Goal: Find specific page/section: Find specific page/section

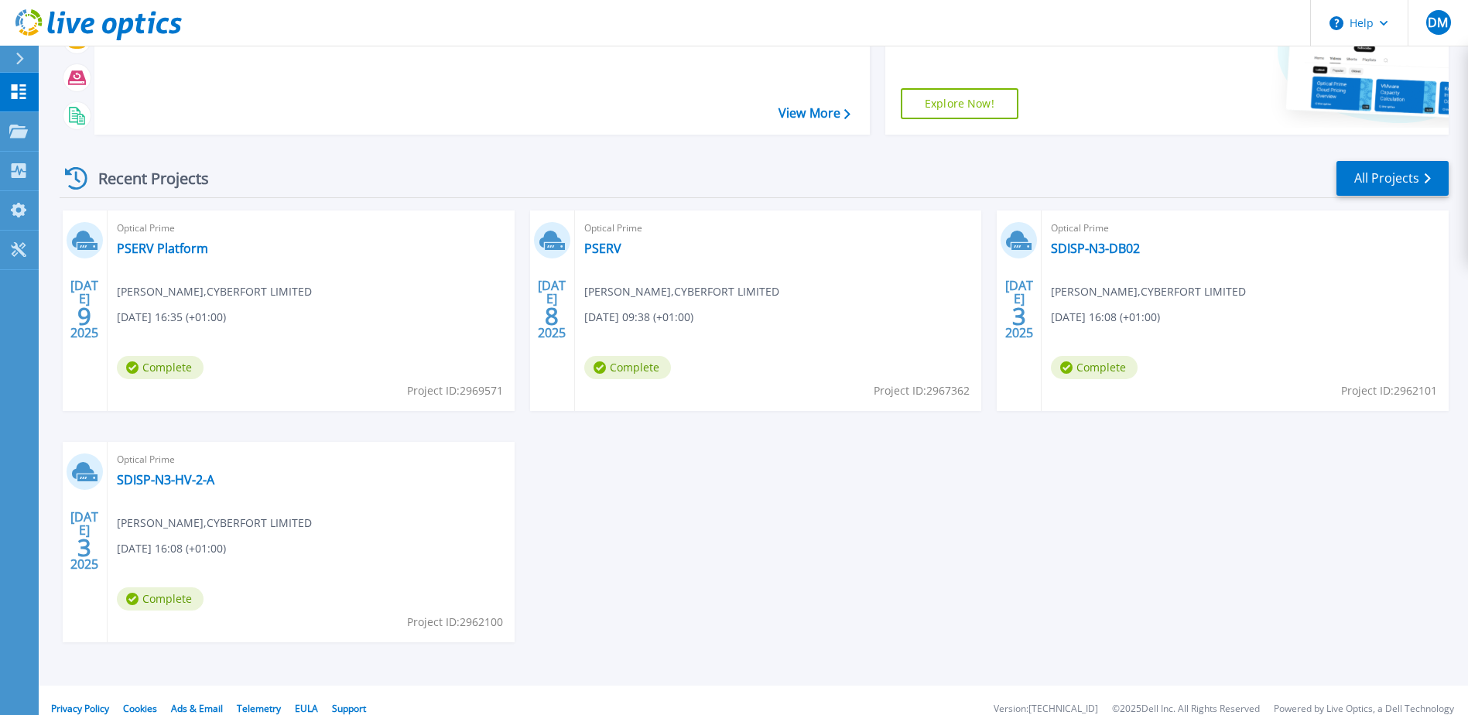
scroll to position [207, 0]
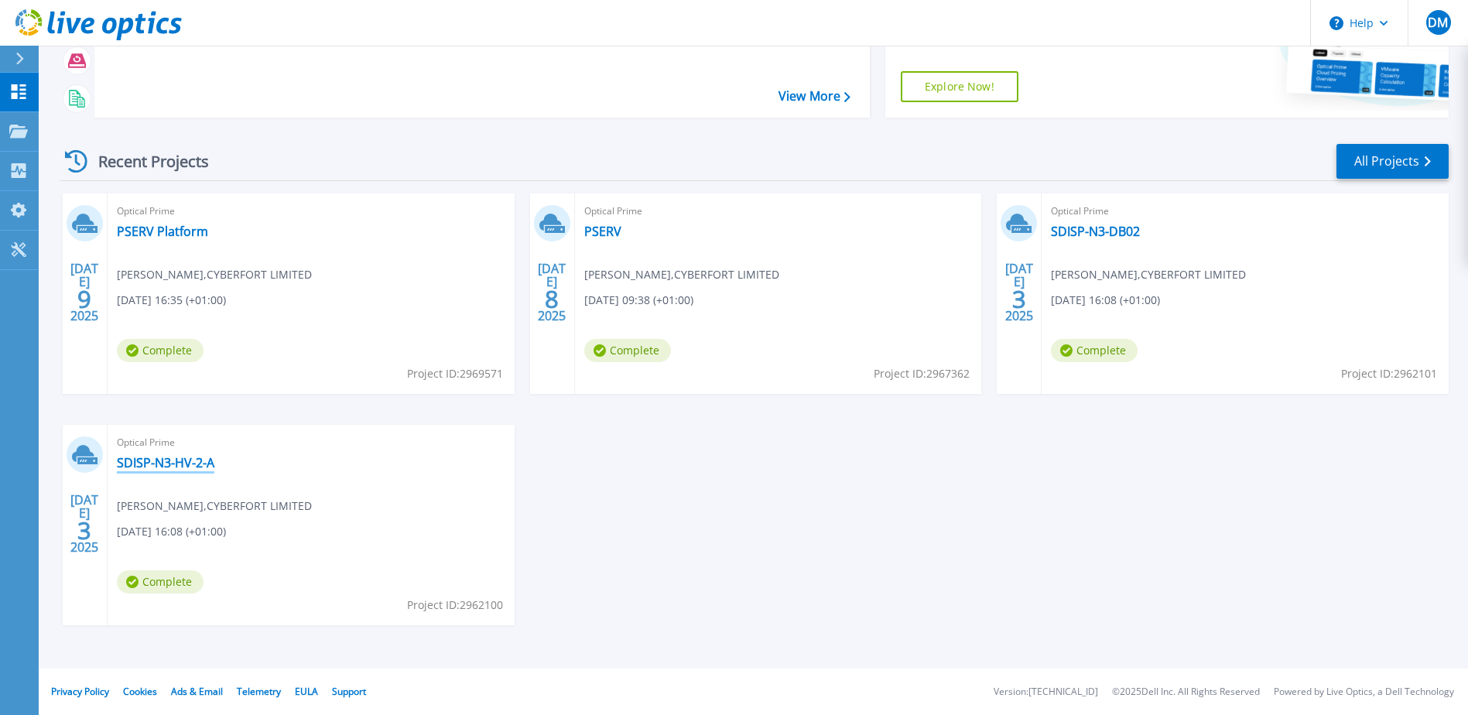
click at [172, 460] on link "SDISP-N3-HV-2-A" at bounding box center [166, 462] width 98 height 15
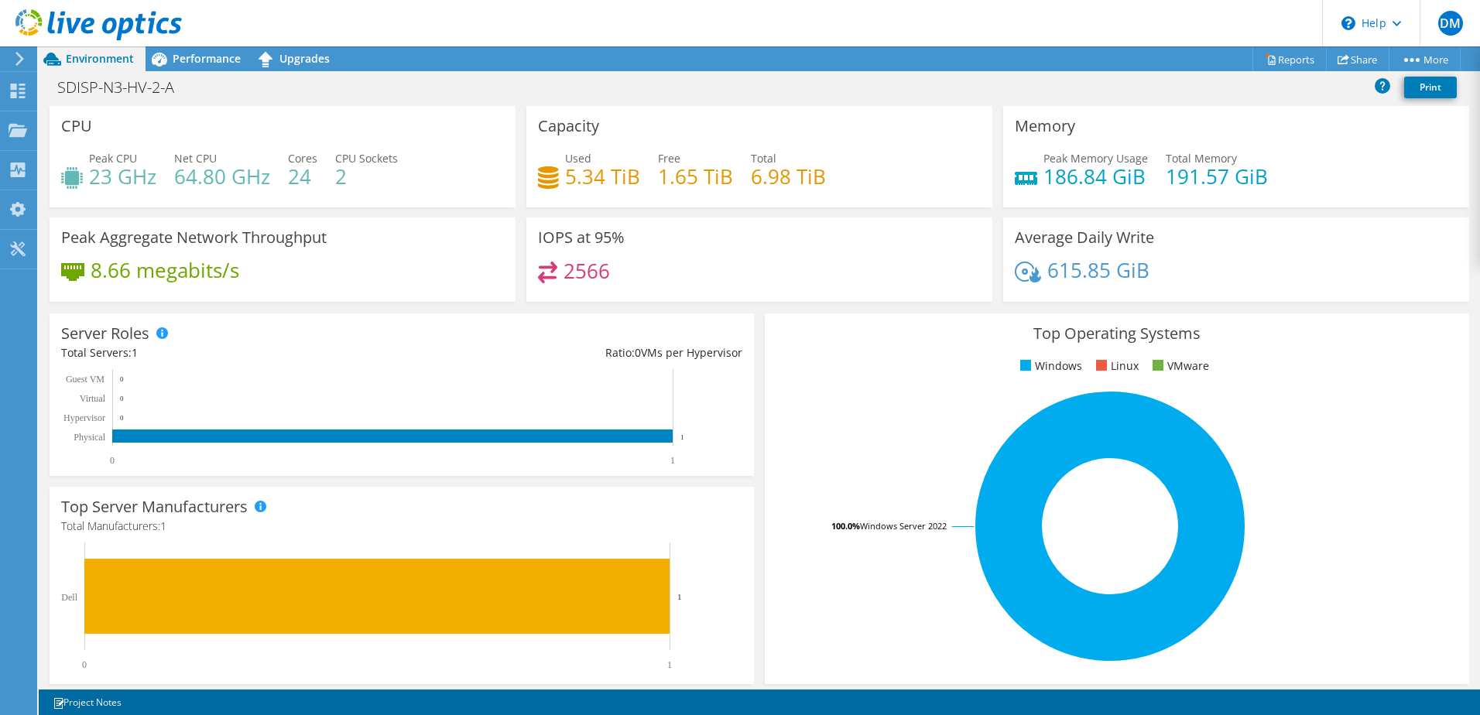
click at [748, 308] on div "Server Roles Physical Servers represent bare metal servers that were targets of…" at bounding box center [401, 394] width 715 height 173
click at [12, 62] on div at bounding box center [17, 59] width 17 height 14
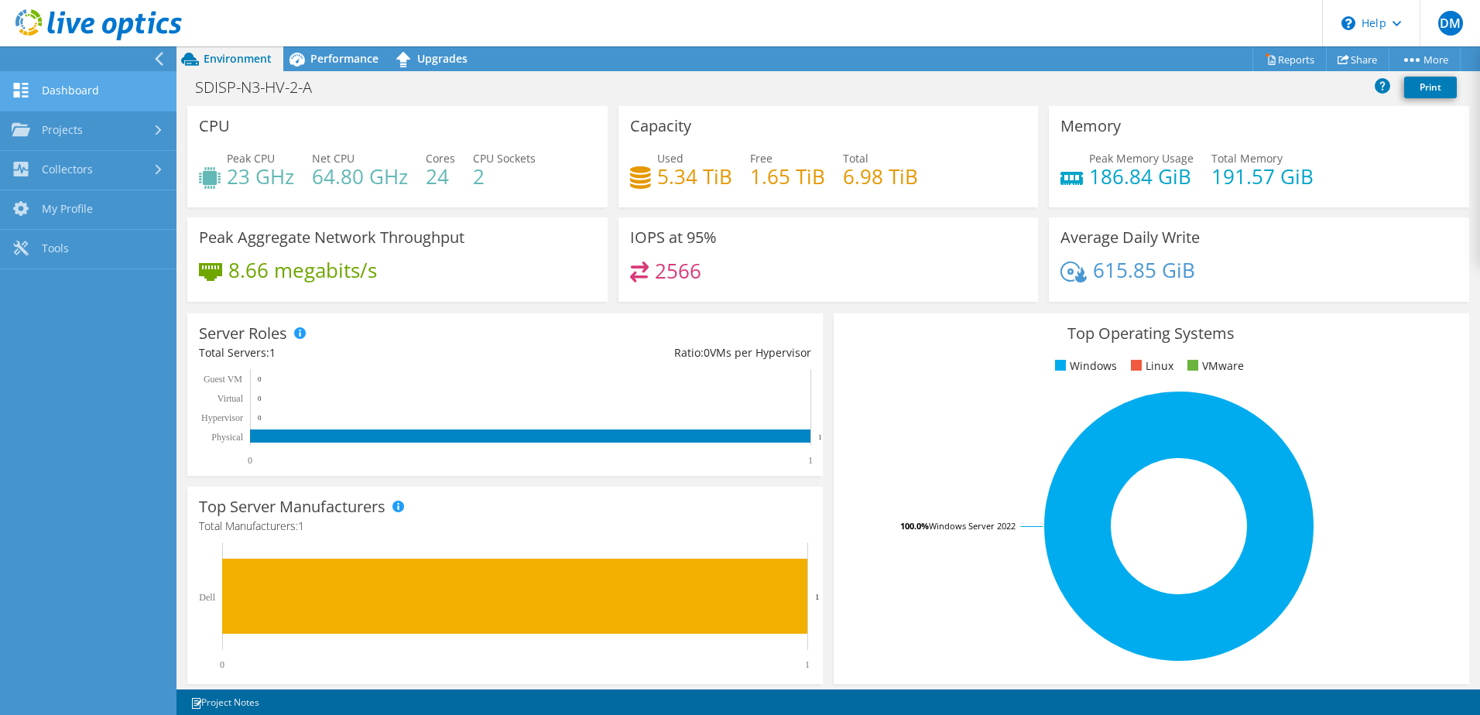
click at [62, 95] on link "Dashboard" at bounding box center [88, 91] width 176 height 39
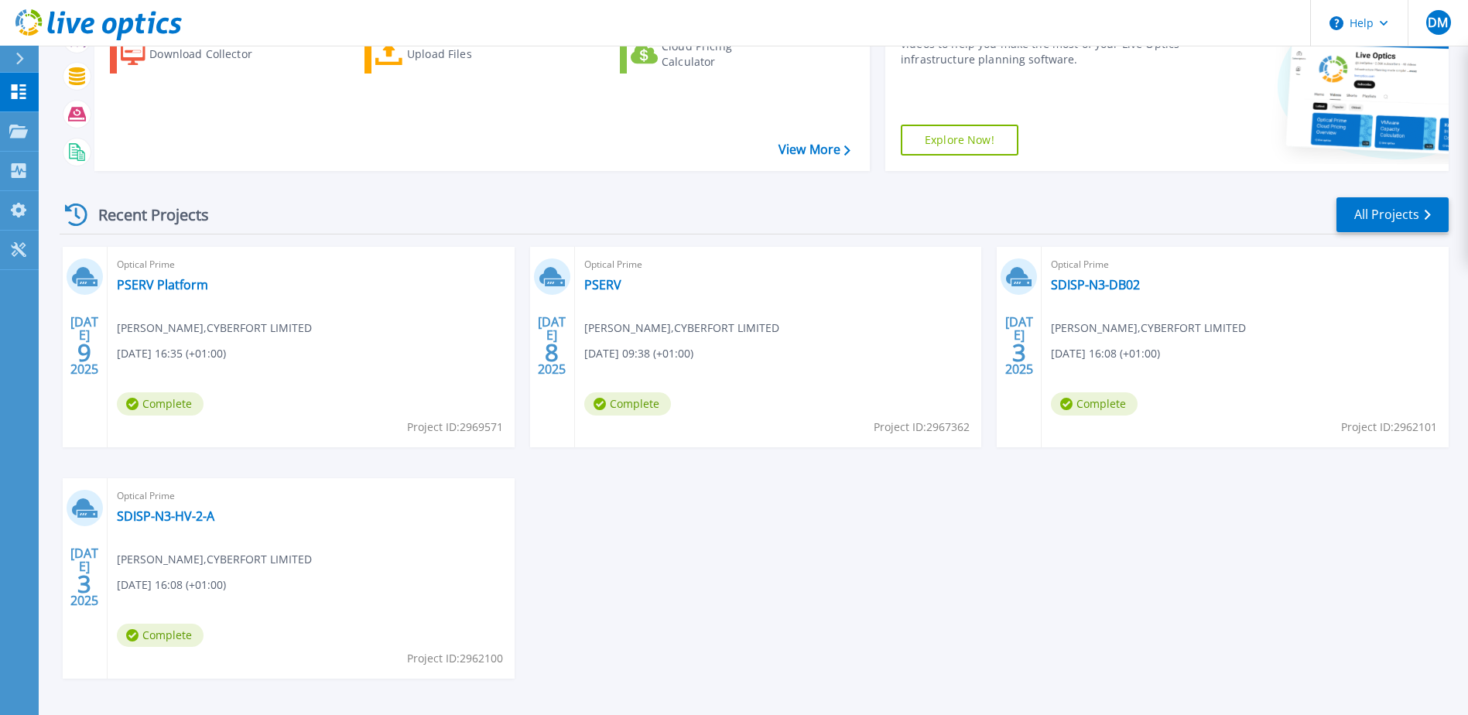
scroll to position [155, 0]
click at [152, 275] on div "Optical Prime PSERV Platform Dominic Marsh , CYBERFORT LIMITED 07/09/2025, 16:3…" at bounding box center [311, 346] width 407 height 200
click at [155, 282] on link "PSERV Platform" at bounding box center [162, 283] width 91 height 15
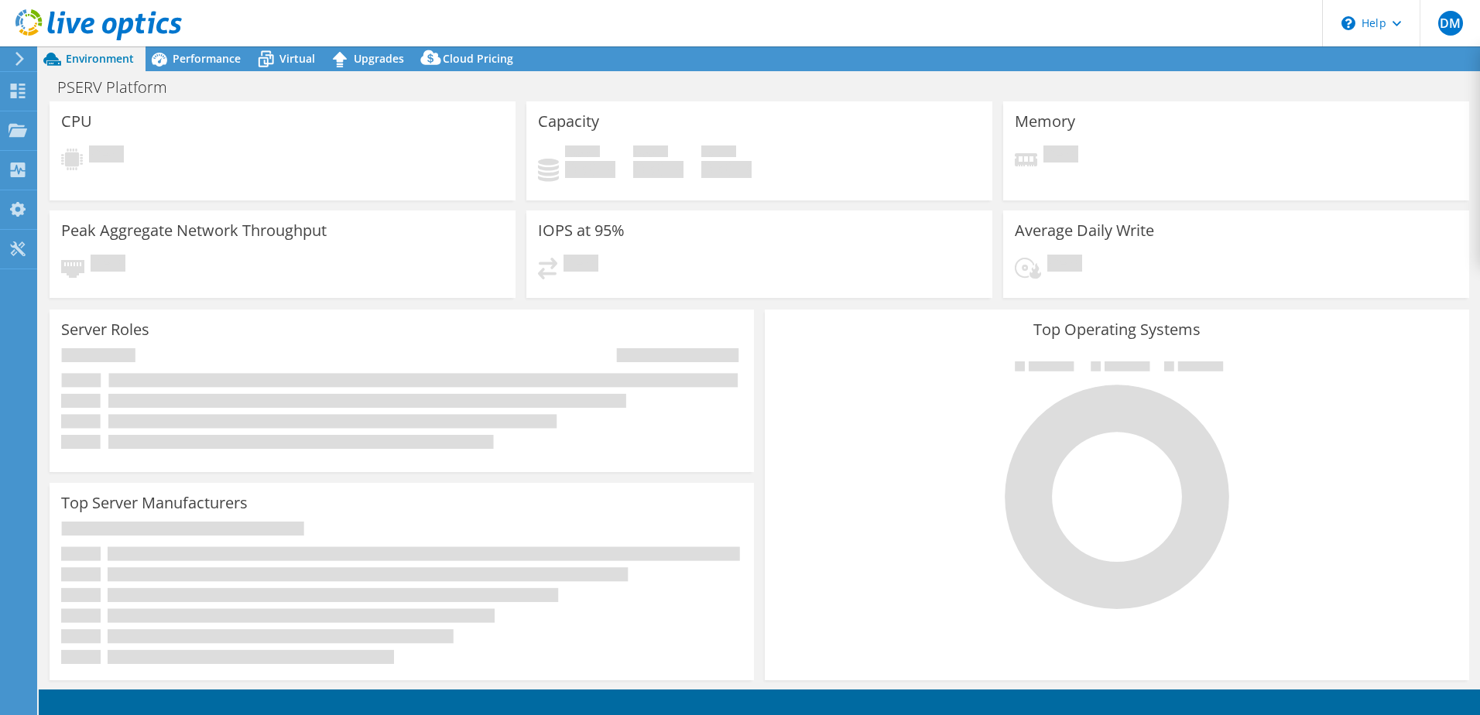
select select "EULondon"
select select "GBP"
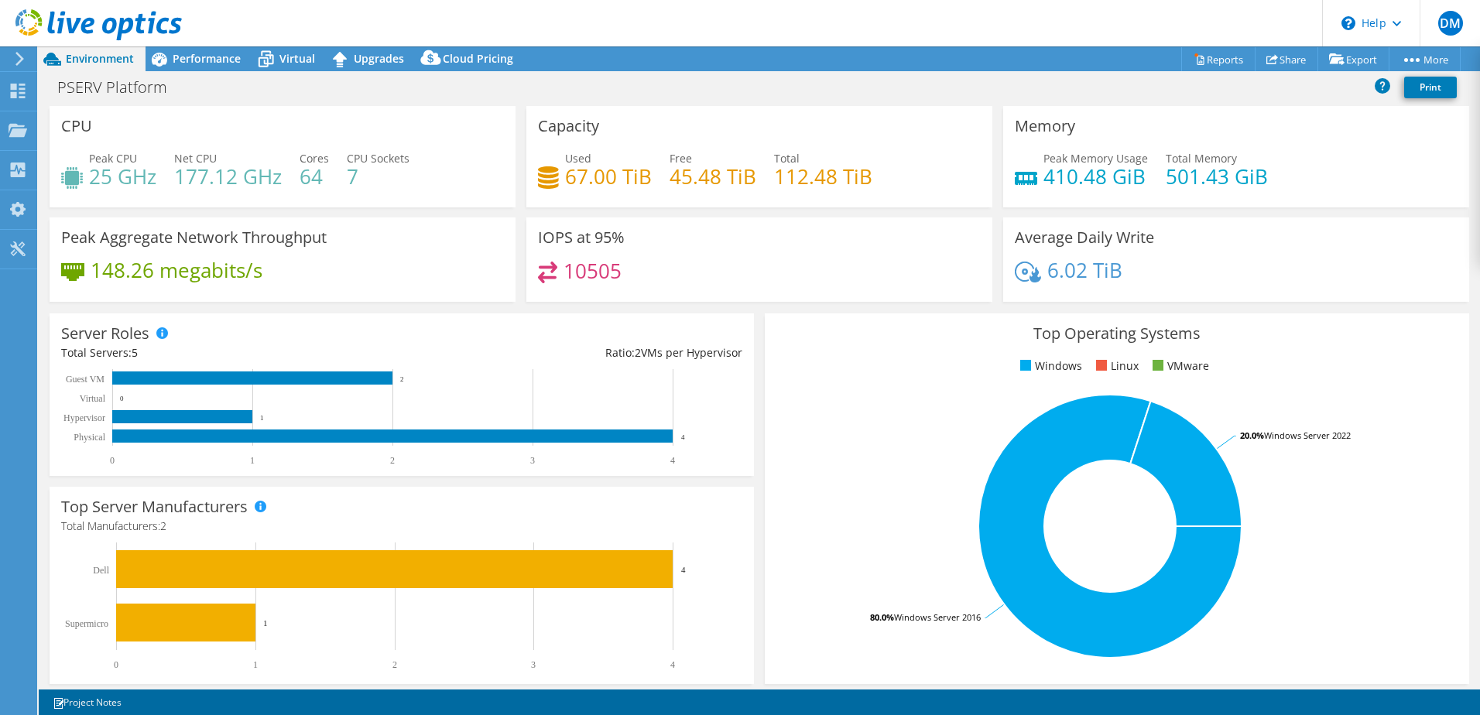
click at [19, 61] on icon at bounding box center [20, 59] width 12 height 14
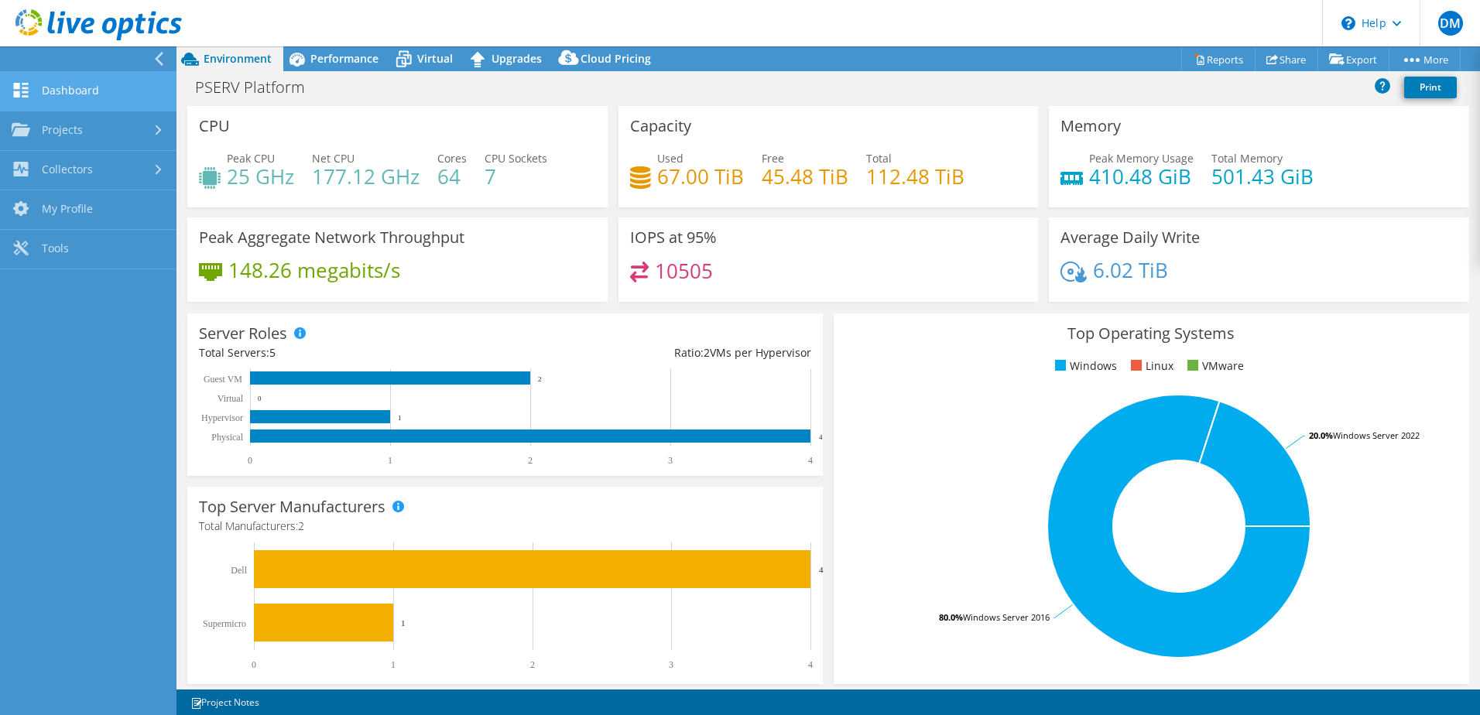
click at [47, 91] on link "Dashboard" at bounding box center [88, 91] width 176 height 39
